Goal: Transaction & Acquisition: Book appointment/travel/reservation

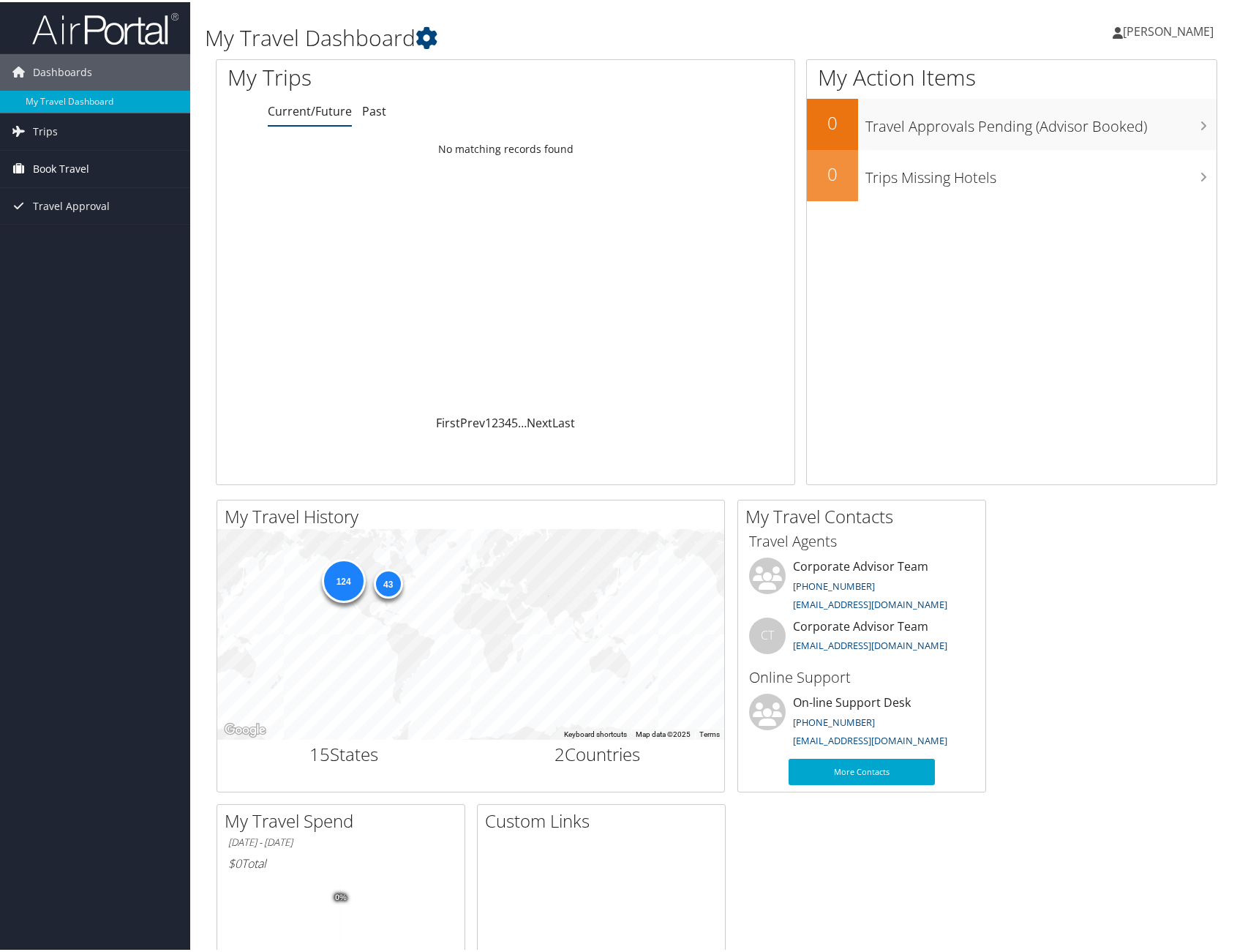
click at [92, 171] on link "Book Travel" at bounding box center [95, 167] width 190 height 37
click at [72, 169] on span "Book Travel" at bounding box center [61, 167] width 56 height 37
click at [69, 164] on span "Book Travel" at bounding box center [61, 167] width 56 height 37
click at [90, 240] on link "Book/Manage Online Trips" at bounding box center [95, 239] width 190 height 22
